Goal: Use online tool/utility: Utilize a website feature to perform a specific function

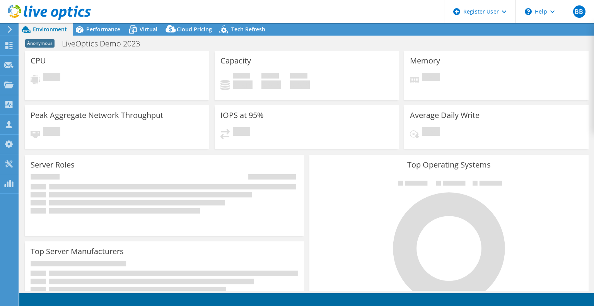
select select "USEast"
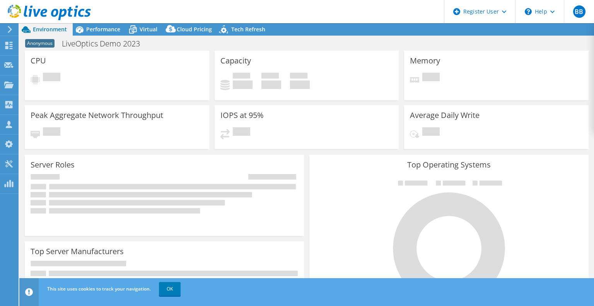
select select "USEast"
select select "GBP"
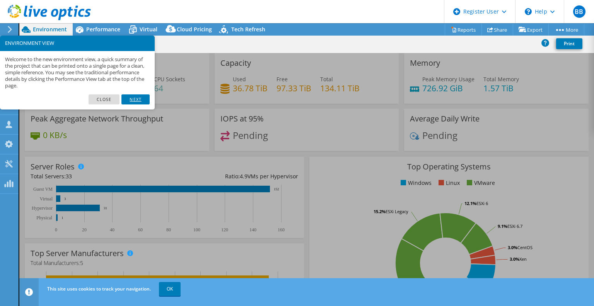
click at [140, 100] on link "Next" at bounding box center [135, 99] width 28 height 10
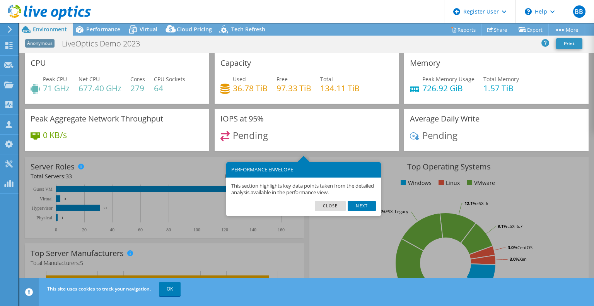
click at [367, 202] on link "Next" at bounding box center [362, 206] width 28 height 10
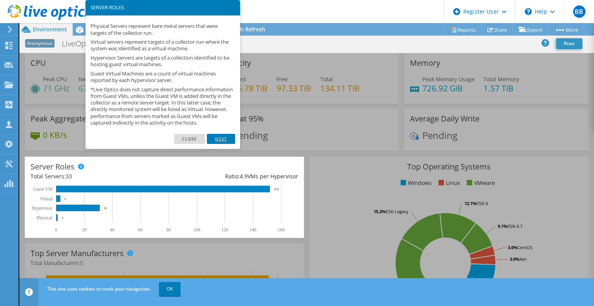
click at [226, 143] on link "Next" at bounding box center [221, 139] width 28 height 10
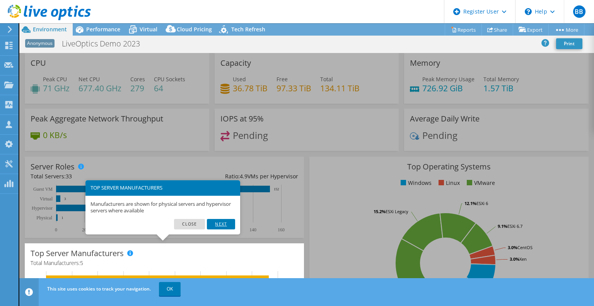
click at [227, 220] on link "Next" at bounding box center [221, 224] width 28 height 10
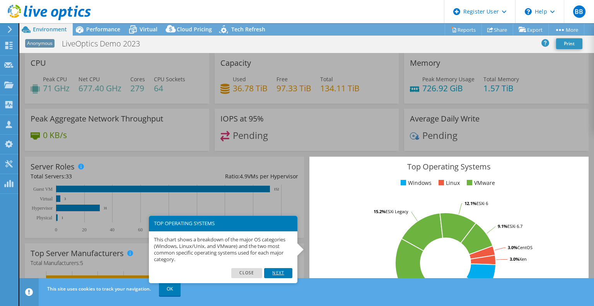
click at [284, 271] on link "Next" at bounding box center [278, 273] width 28 height 10
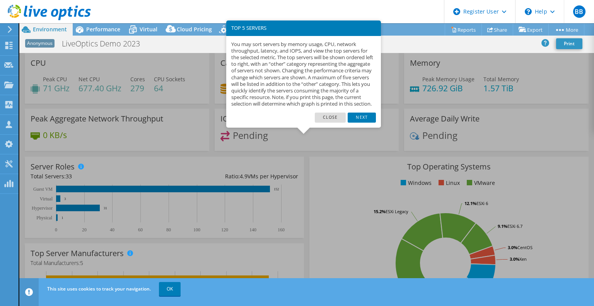
scroll to position [210, 0]
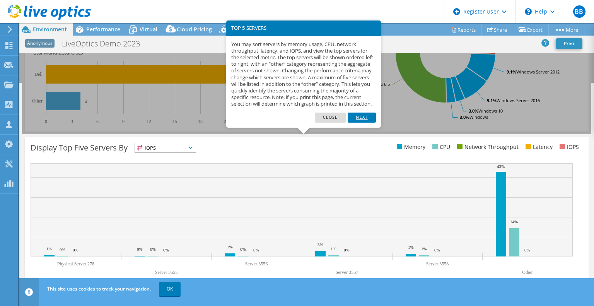
click at [353, 123] on link "Next" at bounding box center [362, 118] width 28 height 10
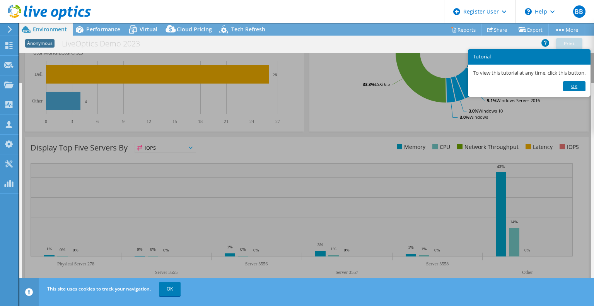
click at [573, 86] on link "Ok" at bounding box center [574, 86] width 22 height 10
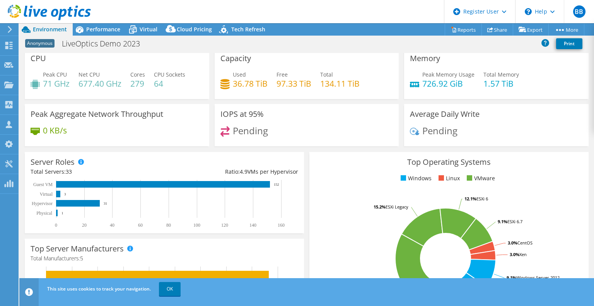
scroll to position [0, 0]
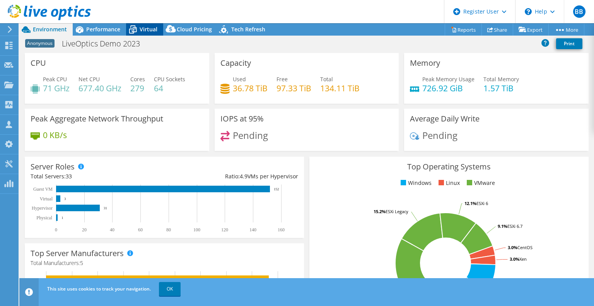
click at [136, 34] on icon at bounding box center [133, 30] width 14 height 14
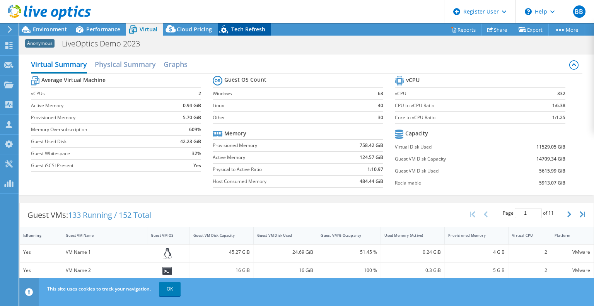
click at [238, 27] on span "Tech Refresh" at bounding box center [248, 29] width 34 height 7
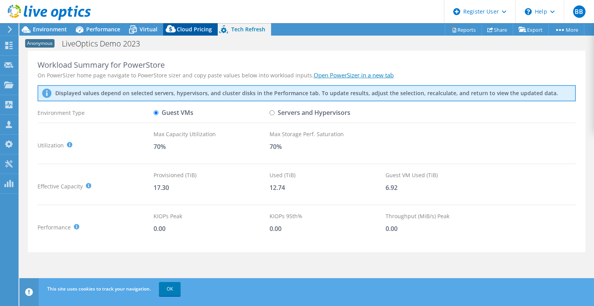
click at [185, 32] on span "Cloud Pricing" at bounding box center [194, 29] width 35 height 7
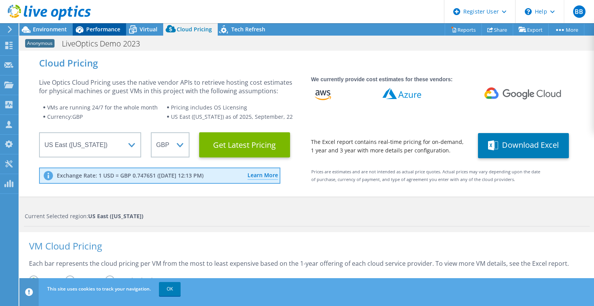
click at [94, 27] on span "Performance" at bounding box center [103, 29] width 34 height 7
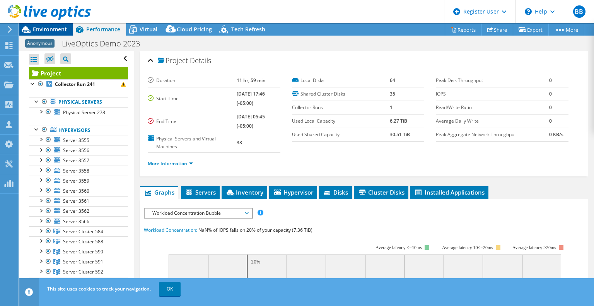
click at [39, 33] on div "Environment" at bounding box center [45, 29] width 53 height 12
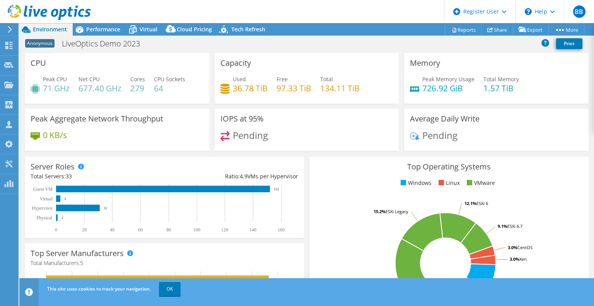
click at [9, 27] on use at bounding box center [10, 29] width 4 height 7
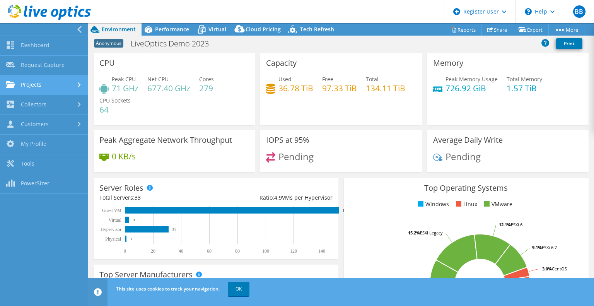
click at [79, 87] on icon at bounding box center [79, 84] width 3 height 5
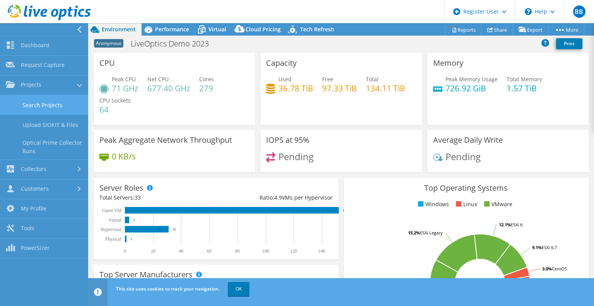
click at [47, 106] on link "Search Projects" at bounding box center [44, 105] width 88 height 20
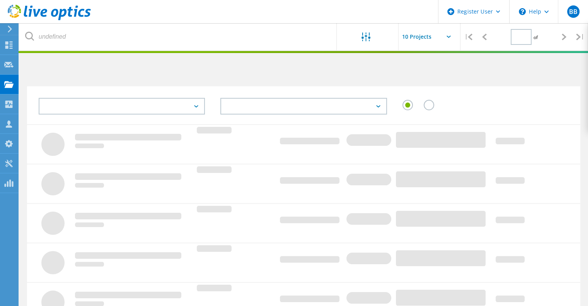
type input "1"
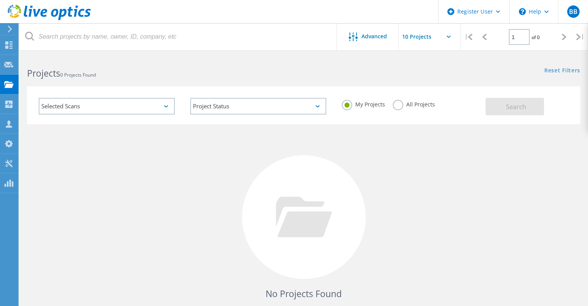
click at [8, 29] on icon at bounding box center [10, 29] width 6 height 7
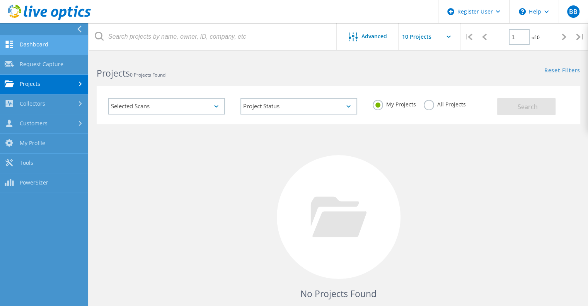
click at [26, 46] on link "Dashboard" at bounding box center [44, 45] width 88 height 20
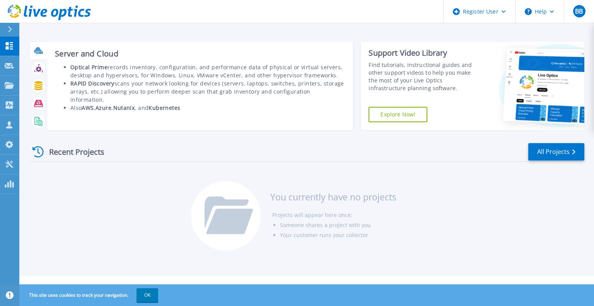
click at [39, 53] on icon at bounding box center [39, 52] width 7 height 2
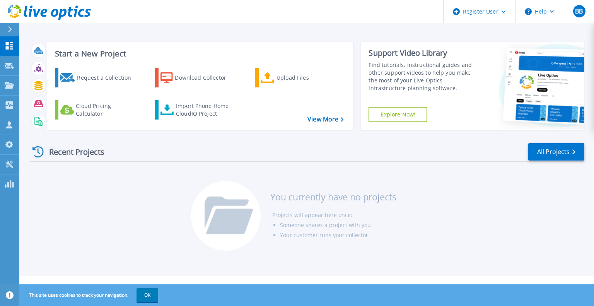
click at [9, 30] on icon at bounding box center [10, 29] width 4 height 6
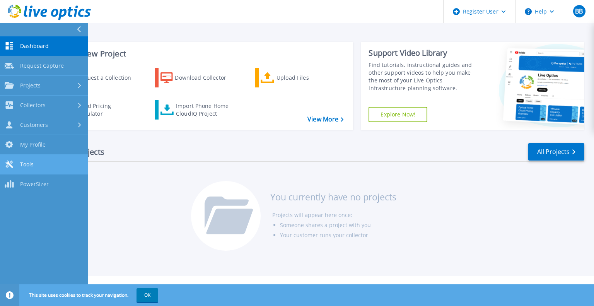
click at [39, 165] on link "Tools Tools" at bounding box center [44, 165] width 88 height 20
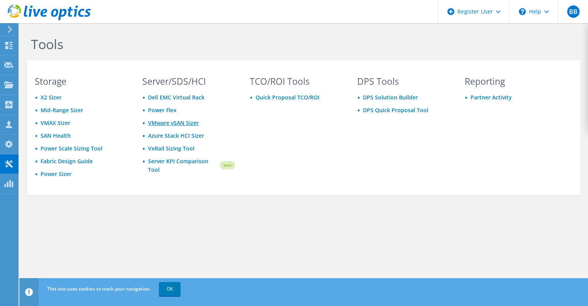
click at [167, 123] on link "VMware vSAN Sizer" at bounding box center [173, 122] width 51 height 7
click at [387, 96] on link "DPS Solution Builder" at bounding box center [390, 97] width 55 height 7
click at [402, 111] on link "DPS Quick Proposal Tool" at bounding box center [395, 109] width 65 height 7
click at [501, 100] on link "Partner Activity" at bounding box center [490, 97] width 41 height 7
click at [6, 22] on div at bounding box center [45, 13] width 91 height 26
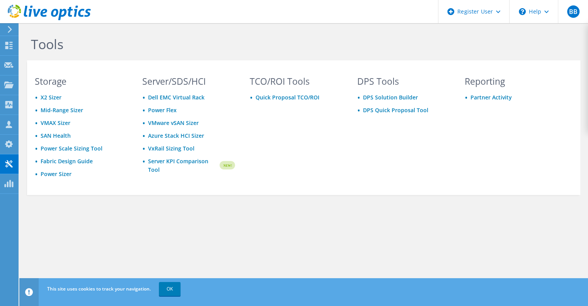
click at [8, 31] on icon at bounding box center [10, 29] width 6 height 7
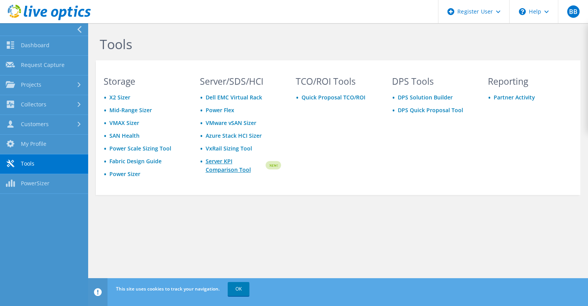
click at [230, 169] on link "Server KPI Comparison Tool" at bounding box center [235, 165] width 59 height 17
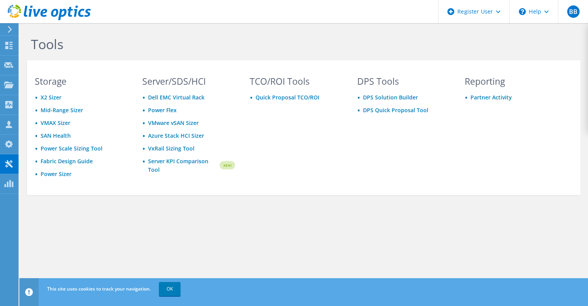
click at [6, 30] on div at bounding box center [8, 29] width 9 height 7
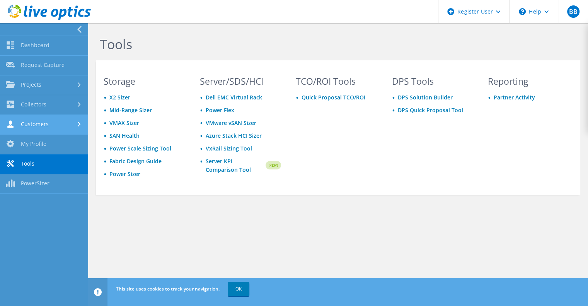
click at [48, 118] on link "Customers" at bounding box center [44, 125] width 88 height 20
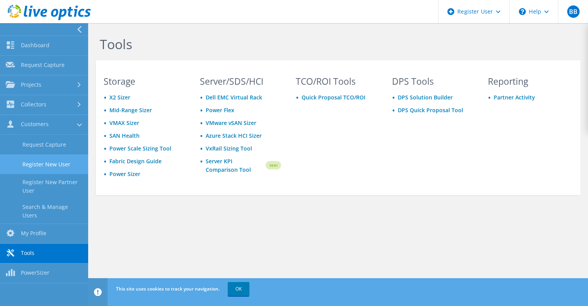
click at [52, 163] on link "Register New User" at bounding box center [44, 164] width 88 height 20
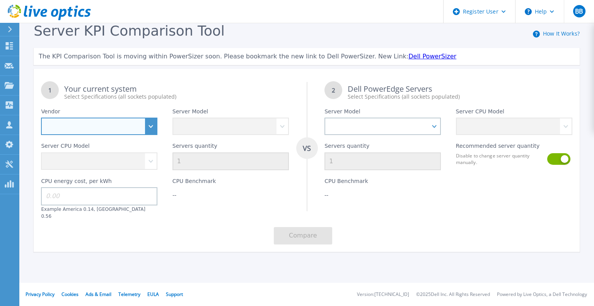
click at [120, 132] on select "Dell HPE Lenovo Supermicro" at bounding box center [99, 126] width 116 height 17
select select "Dell"
click at [41, 118] on select "Dell HPE Lenovo Supermicro" at bounding box center [99, 126] width 116 height 17
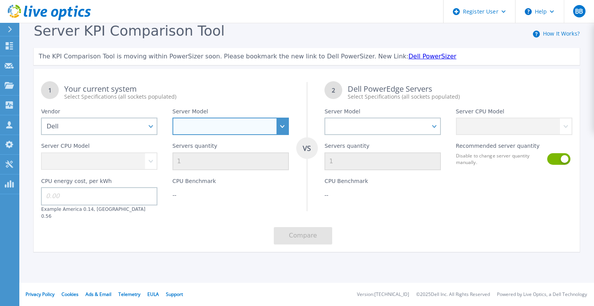
click at [263, 126] on select "PowerEdge C6520 PowerEdge C6525 PowerEdge HS5610 PowerEdge HS5620 PowerEdge R24…" at bounding box center [230, 126] width 116 height 17
select select "PowerEdge C6520"
click at [172, 118] on select "PowerEdge C6520 PowerEdge C6525 PowerEdge HS5610 PowerEdge HS5620 PowerEdge R24…" at bounding box center [230, 126] width 116 height 17
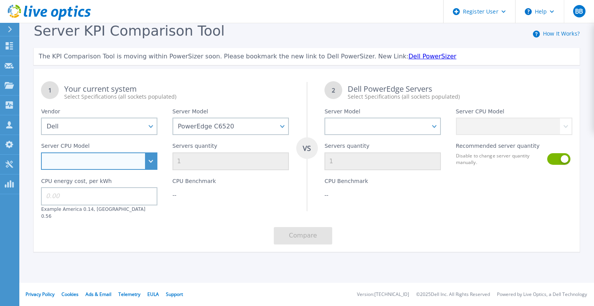
click at [154, 162] on select "Intel Xeon Platinum 8360Y 2.4GHz Intel Xeon Platinum 8368 2.4GHz Intel Xeon Sil…" at bounding box center [99, 160] width 116 height 17
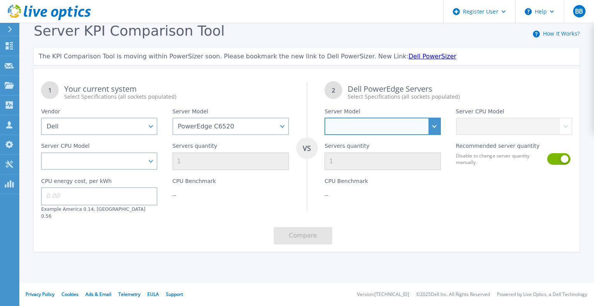
click at [397, 129] on select "PowerEdge C6520 PowerEdge C6525 PowerEdge HS5610 PowerEdge HS5620 PowerEdge R24…" at bounding box center [382, 126] width 116 height 17
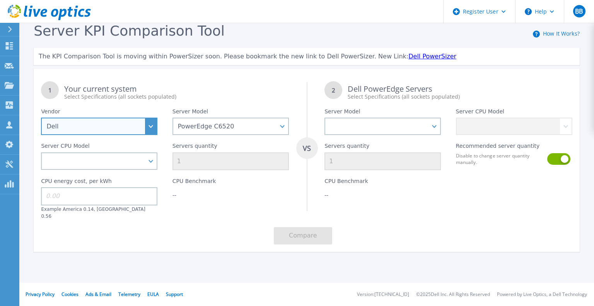
click at [78, 120] on select "Dell HPE Lenovo Supermicro" at bounding box center [99, 126] width 116 height 17
select select "HPE"
click at [41, 118] on select "Dell HPE Lenovo Supermicro" at bounding box center [99, 126] width 116 height 17
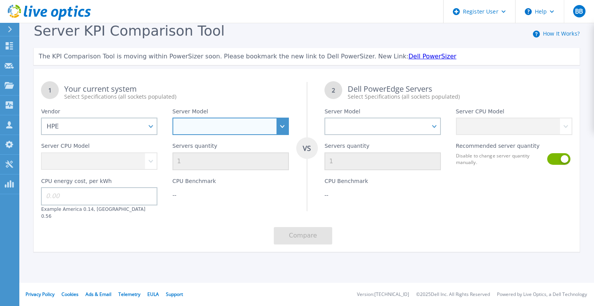
click at [217, 133] on select "PowerEdge C6520 PowerEdge C6525 PowerEdge HS5610 PowerEdge HS5620 PowerEdge R24…" at bounding box center [230, 126] width 116 height 17
select select "DL110"
click at [172, 118] on select "Cloudline CL3150 Compute Scale-up Server 3200 DL110 DL145 DL20 DL320 DL325 DL34…" at bounding box center [230, 126] width 116 height 17
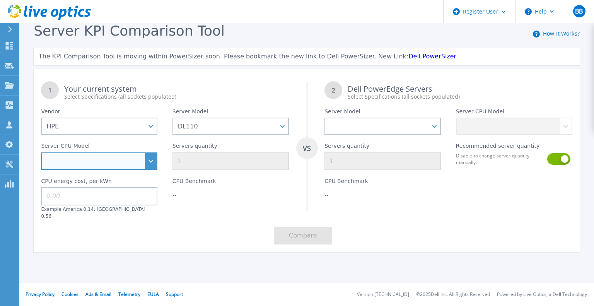
click at [76, 162] on select "Intel Xeon Platinum 8360Y 2.4GHz Intel Xeon Platinum 8368 2.4GHz Intel Xeon Sil…" at bounding box center [99, 160] width 116 height 17
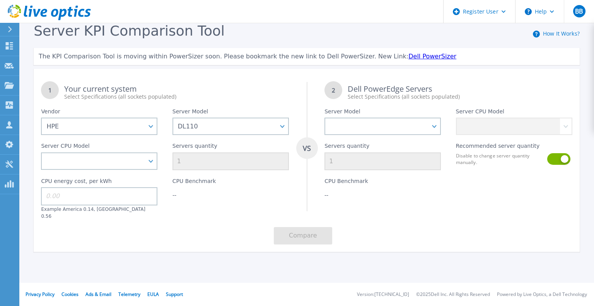
click at [74, 200] on input at bounding box center [99, 196] width 116 height 18
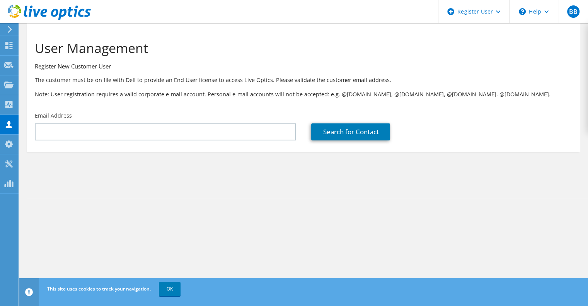
click at [10, 31] on use at bounding box center [10, 29] width 4 height 7
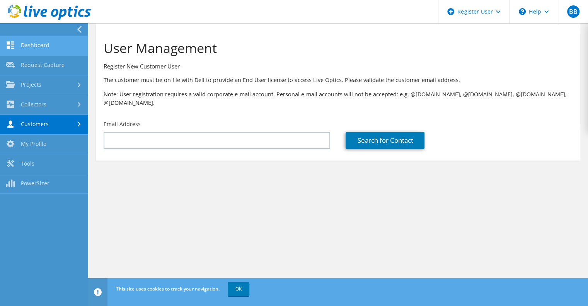
click at [40, 38] on link "Dashboard" at bounding box center [44, 46] width 88 height 20
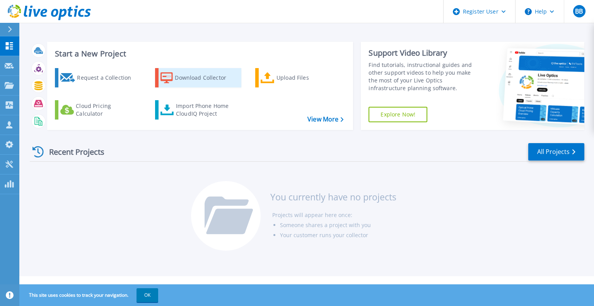
click at [194, 78] on div "Download Collector" at bounding box center [206, 77] width 62 height 15
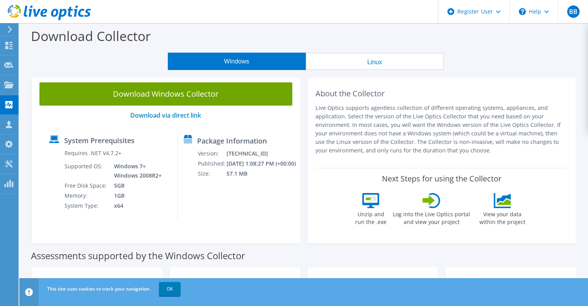
click at [360, 64] on button "Linux" at bounding box center [375, 61] width 138 height 17
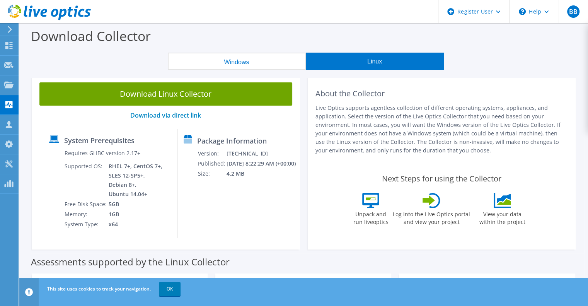
click at [10, 27] on icon at bounding box center [10, 29] width 6 height 7
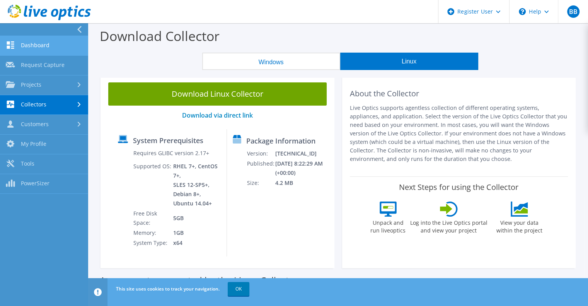
click at [53, 47] on link "Dashboard" at bounding box center [44, 46] width 88 height 20
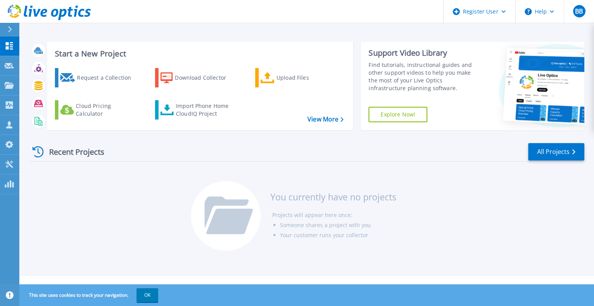
click at [7, 32] on div at bounding box center [13, 29] width 12 height 13
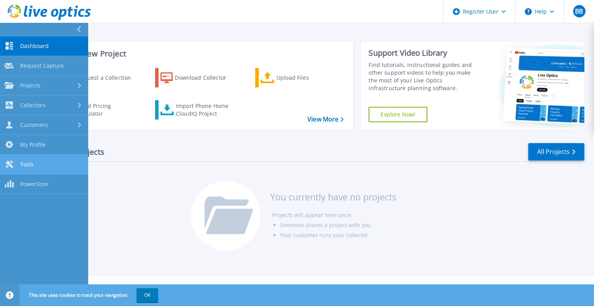
click at [60, 168] on link "Tools Tools" at bounding box center [44, 165] width 88 height 20
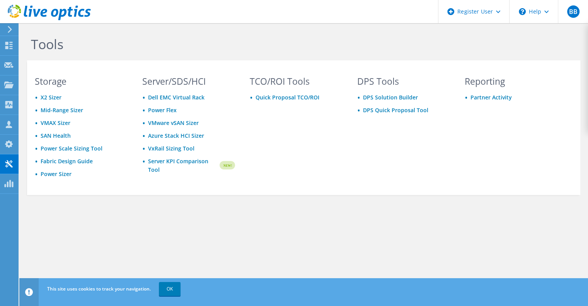
click at [11, 29] on use at bounding box center [10, 29] width 4 height 7
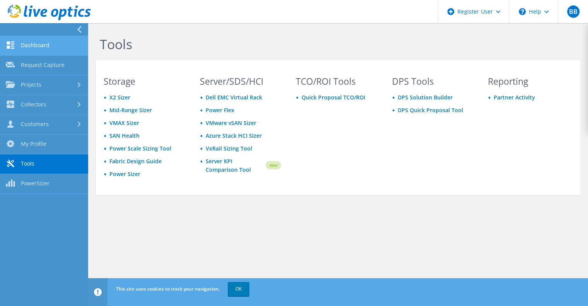
click at [60, 45] on link "Dashboard" at bounding box center [44, 46] width 88 height 20
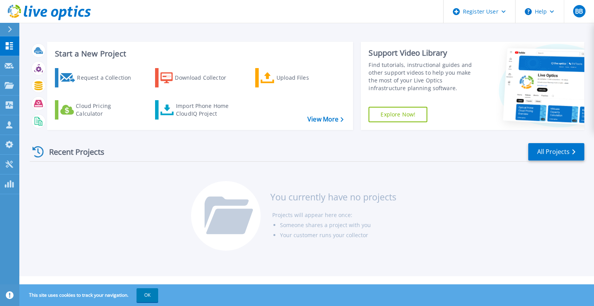
click at [10, 29] on icon at bounding box center [10, 29] width 4 height 6
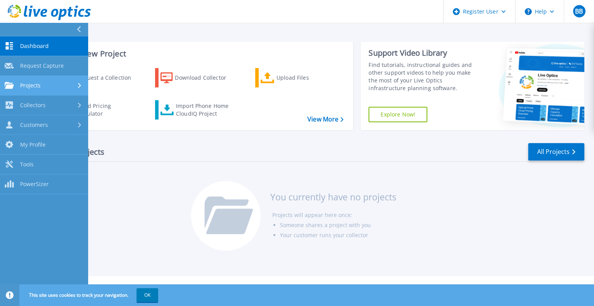
click at [62, 85] on div "Projects" at bounding box center [44, 85] width 79 height 7
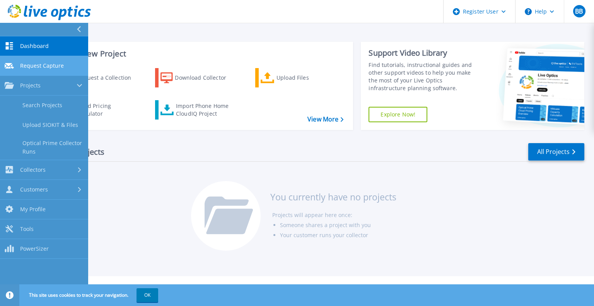
click at [44, 66] on span "Request Capture" at bounding box center [42, 65] width 44 height 7
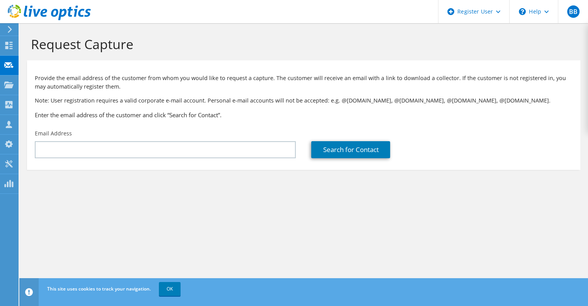
click at [9, 30] on icon at bounding box center [10, 29] width 6 height 7
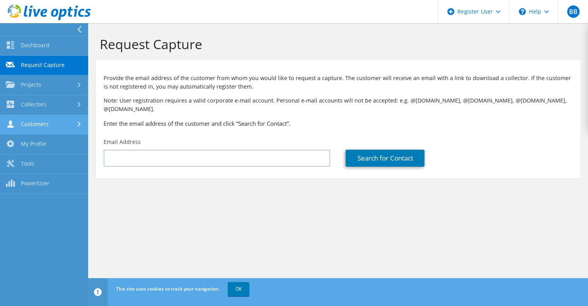
click at [61, 124] on link "Customers" at bounding box center [44, 125] width 88 height 20
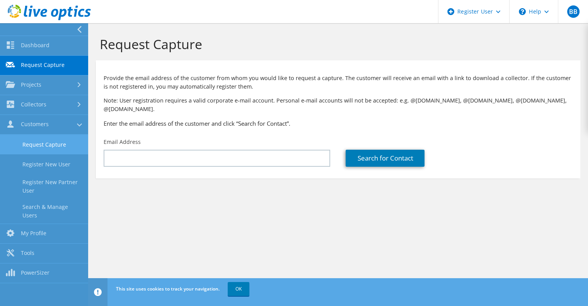
click at [64, 144] on link "Request Capture" at bounding box center [44, 145] width 88 height 20
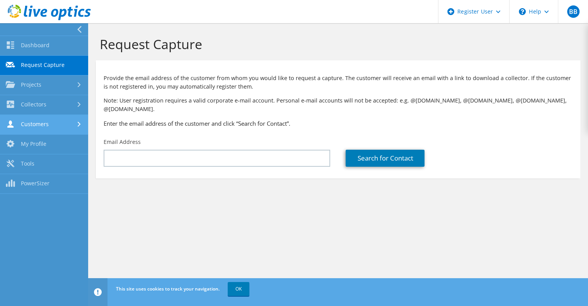
click at [54, 128] on link "Customers" at bounding box center [44, 125] width 88 height 20
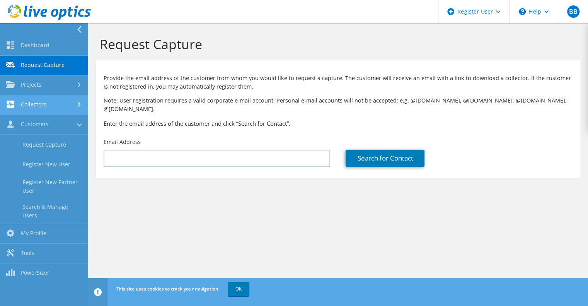
click at [39, 102] on link "Collectors" at bounding box center [44, 105] width 88 height 20
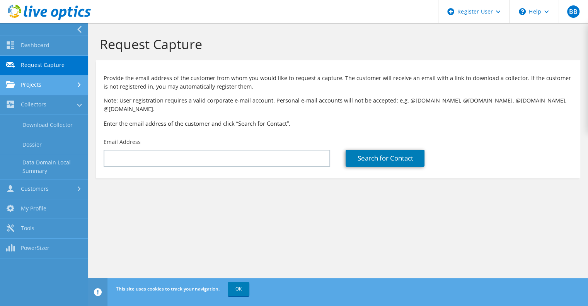
click at [45, 83] on link "Projects" at bounding box center [44, 85] width 88 height 20
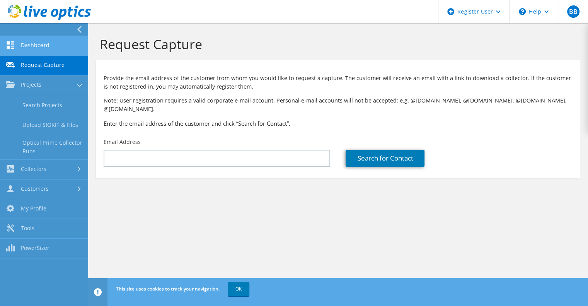
click at [28, 46] on link "Dashboard" at bounding box center [44, 46] width 88 height 20
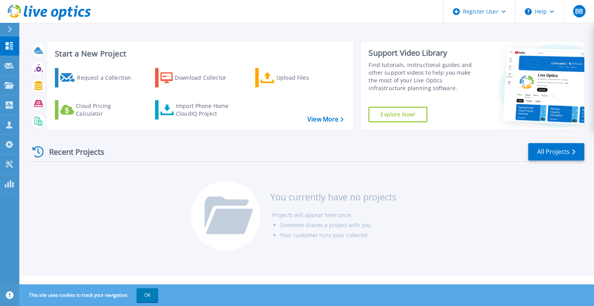
click at [12, 28] on icon at bounding box center [10, 29] width 4 height 6
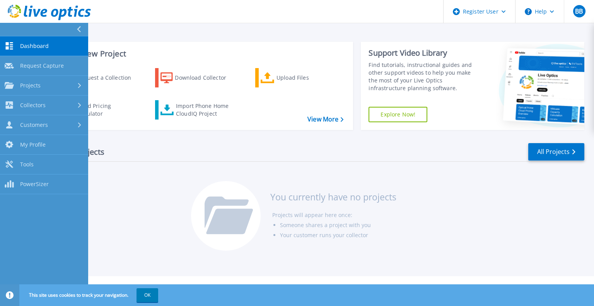
click at [29, 50] on link "Dashboard Dashboard" at bounding box center [44, 46] width 88 height 20
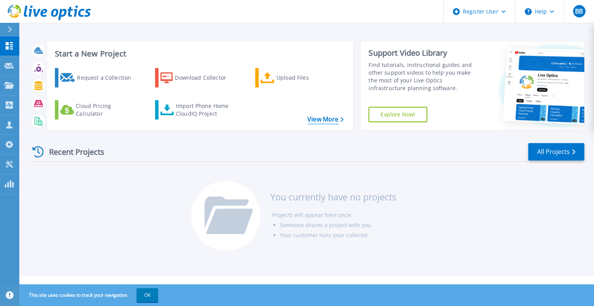
click at [319, 120] on link "View More" at bounding box center [325, 119] width 36 height 7
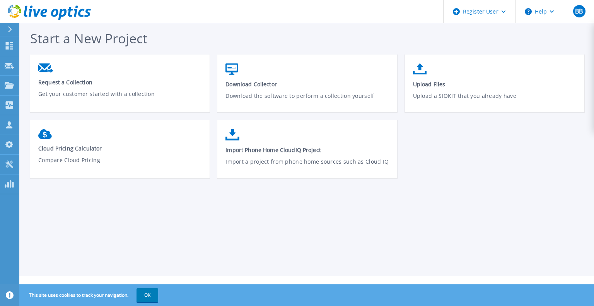
click at [14, 27] on div at bounding box center [13, 29] width 12 height 13
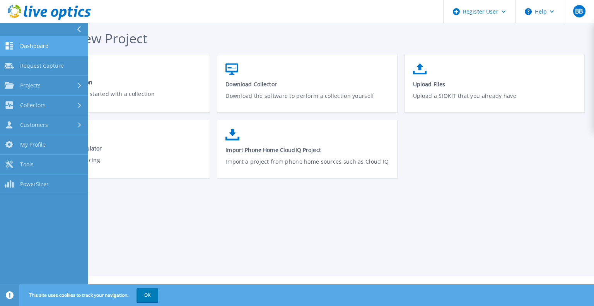
click at [53, 48] on link "Dashboard Dashboard" at bounding box center [44, 46] width 88 height 20
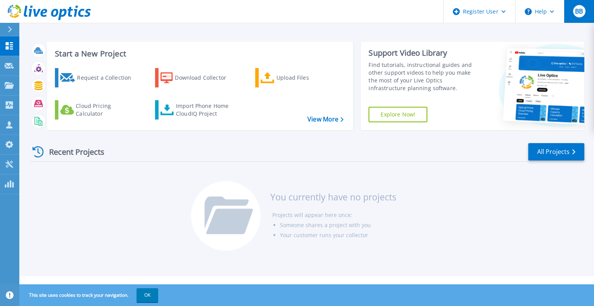
click at [583, 10] on div "BB" at bounding box center [579, 11] width 12 height 12
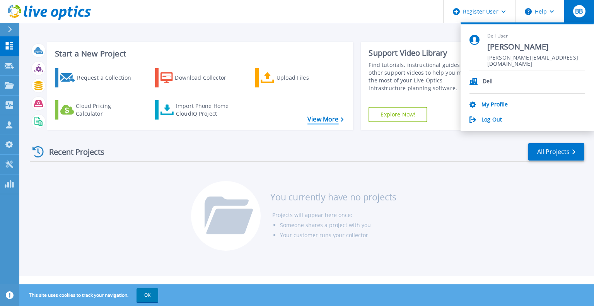
click at [320, 116] on link "View More" at bounding box center [325, 119] width 36 height 7
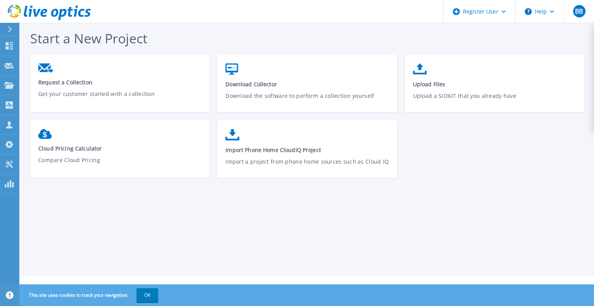
click at [5, 32] on button at bounding box center [9, 30] width 19 height 14
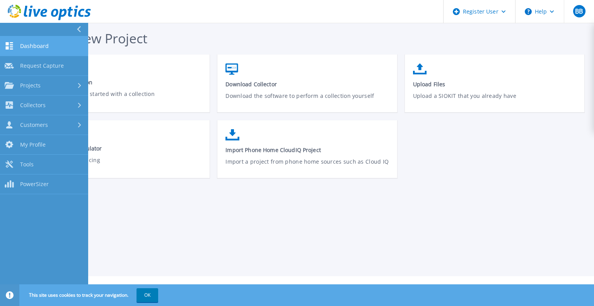
click at [10, 46] on icon at bounding box center [9, 45] width 9 height 7
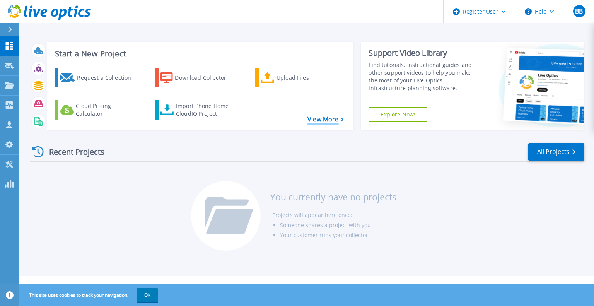
click at [326, 118] on link "View More" at bounding box center [325, 119] width 36 height 7
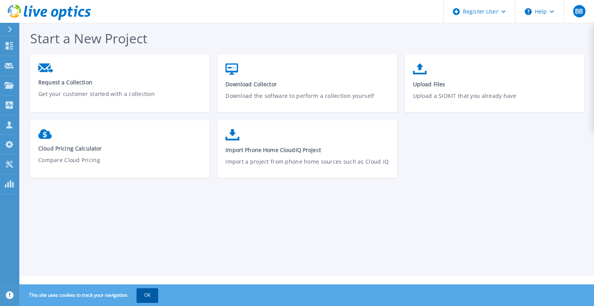
click at [151, 298] on button "OK" at bounding box center [147, 295] width 22 height 14
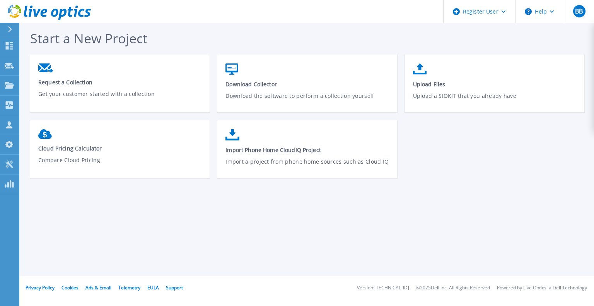
click at [8, 24] on div at bounding box center [13, 29] width 12 height 13
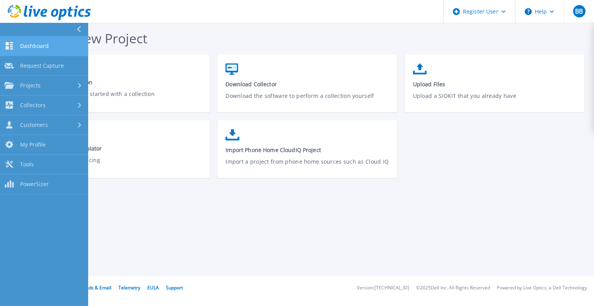
click at [30, 41] on link "Dashboard Dashboard" at bounding box center [44, 46] width 88 height 20
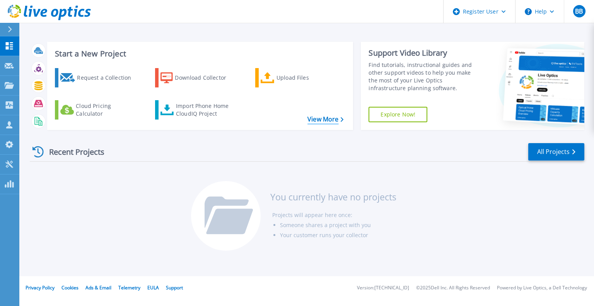
click at [333, 121] on link "View More" at bounding box center [325, 119] width 36 height 7
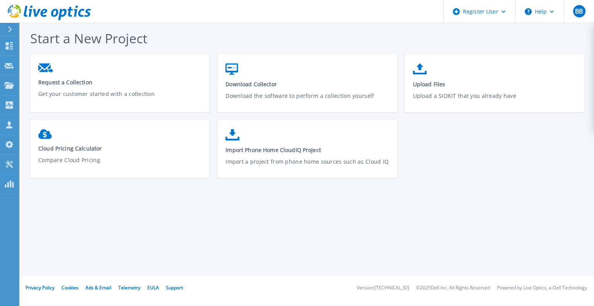
click at [12, 29] on div at bounding box center [13, 29] width 12 height 13
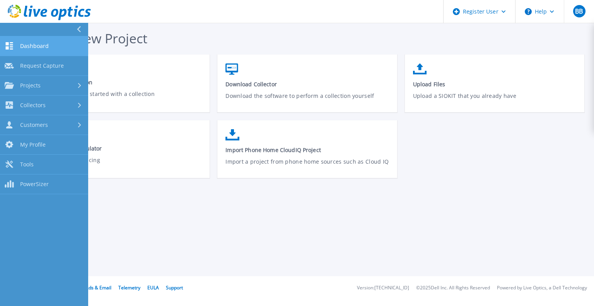
click at [38, 48] on span "Dashboard" at bounding box center [34, 46] width 29 height 7
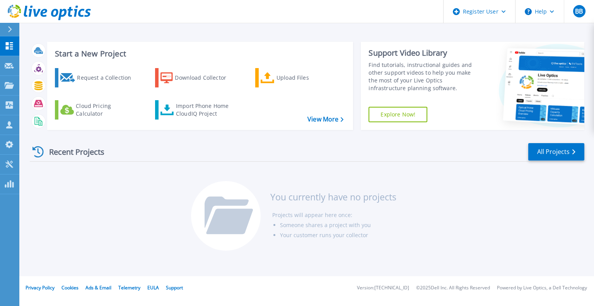
click at [271, 160] on div "Recent Projects All Projects" at bounding box center [307, 151] width 554 height 19
click at [319, 114] on div "Request a Collection Download Collector Upload Files Cloud Pricing Calculator I…" at bounding box center [199, 94] width 301 height 64
click at [323, 119] on link "View More" at bounding box center [325, 119] width 36 height 7
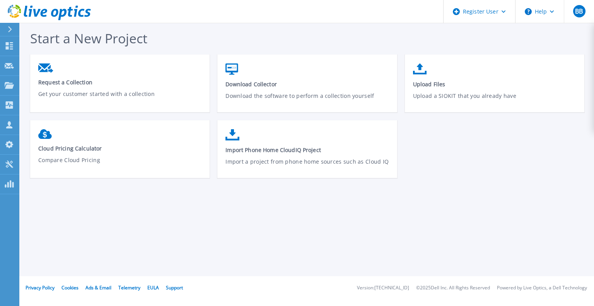
click at [7, 31] on div at bounding box center [13, 29] width 12 height 13
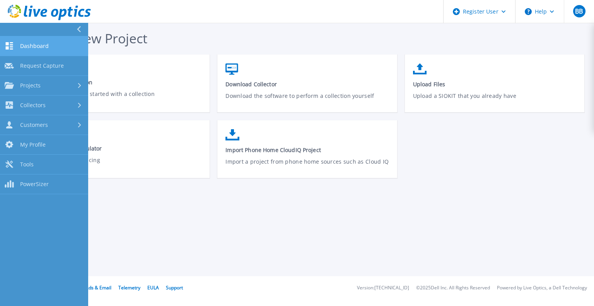
click at [35, 50] on link "Dashboard Dashboard" at bounding box center [44, 46] width 88 height 20
